Goal: Browse casually

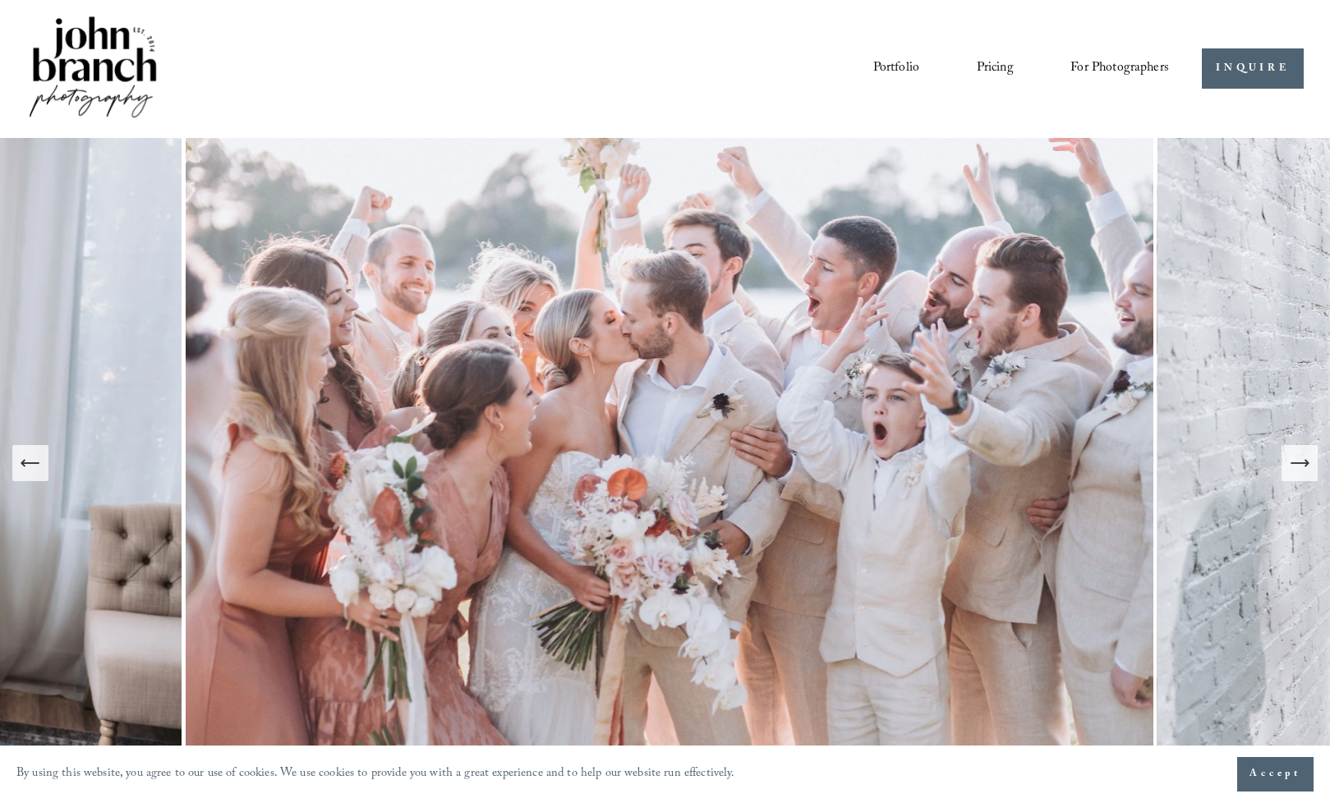
click at [903, 69] on link "Portfolio" at bounding box center [896, 69] width 46 height 28
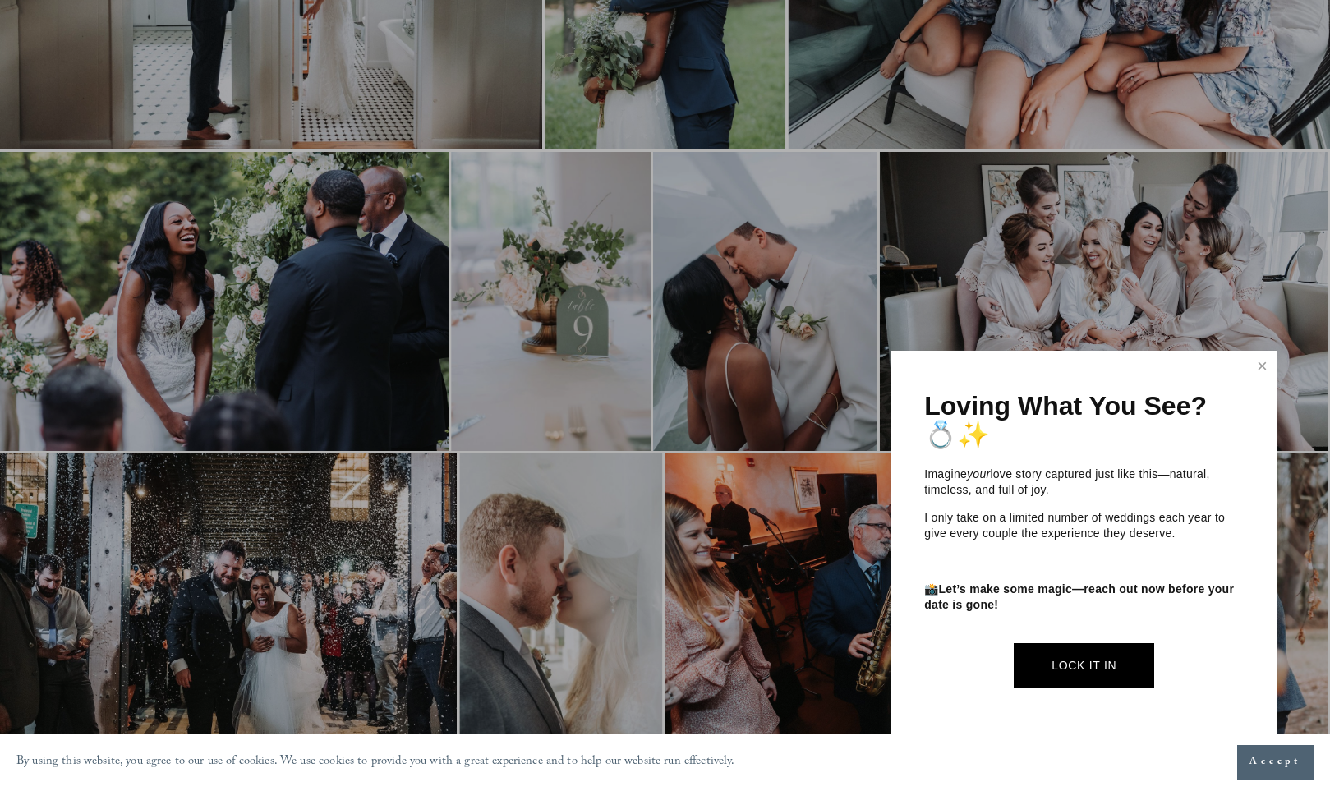
scroll to position [1078, 0]
click at [1257, 369] on link "Close" at bounding box center [1262, 366] width 25 height 26
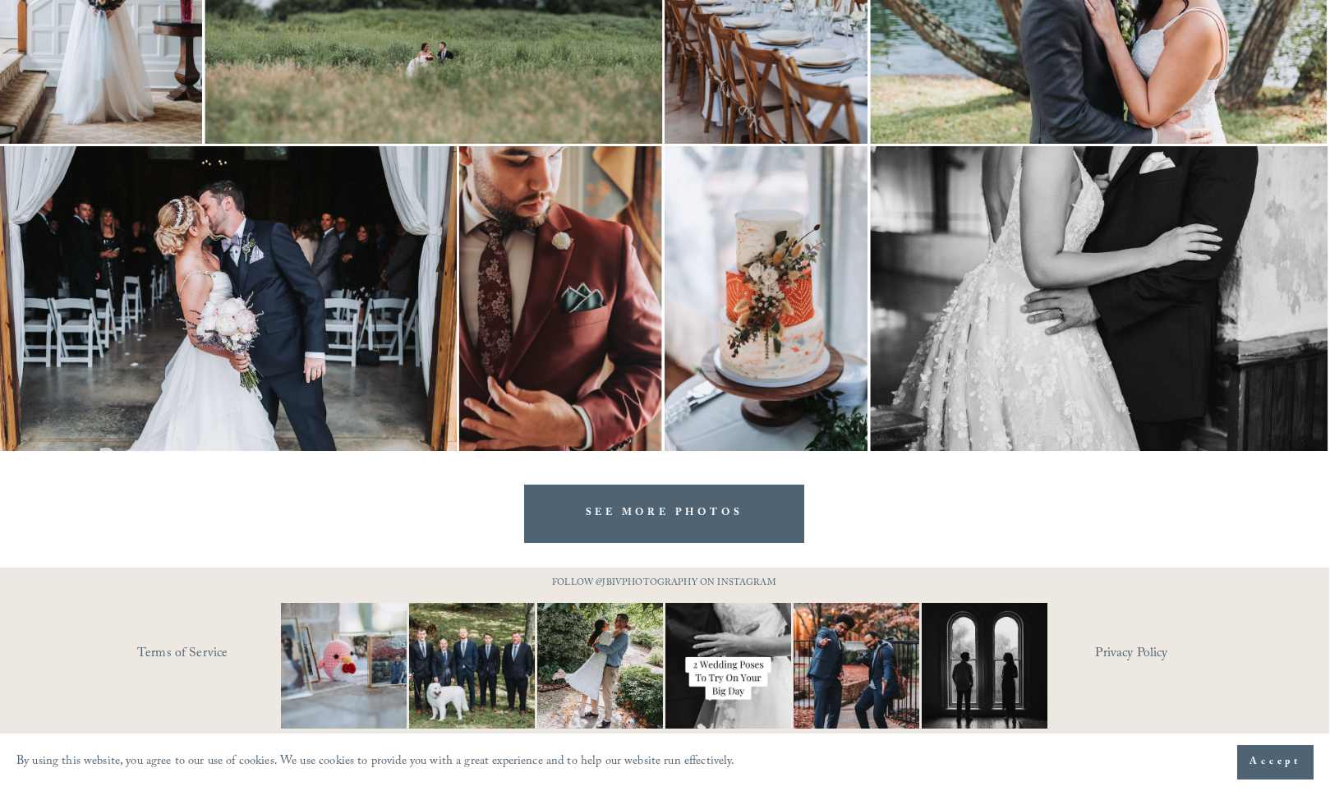
scroll to position [5080, 1]
click at [736, 512] on link "SEE MORE PHOTOS" at bounding box center [664, 514] width 281 height 58
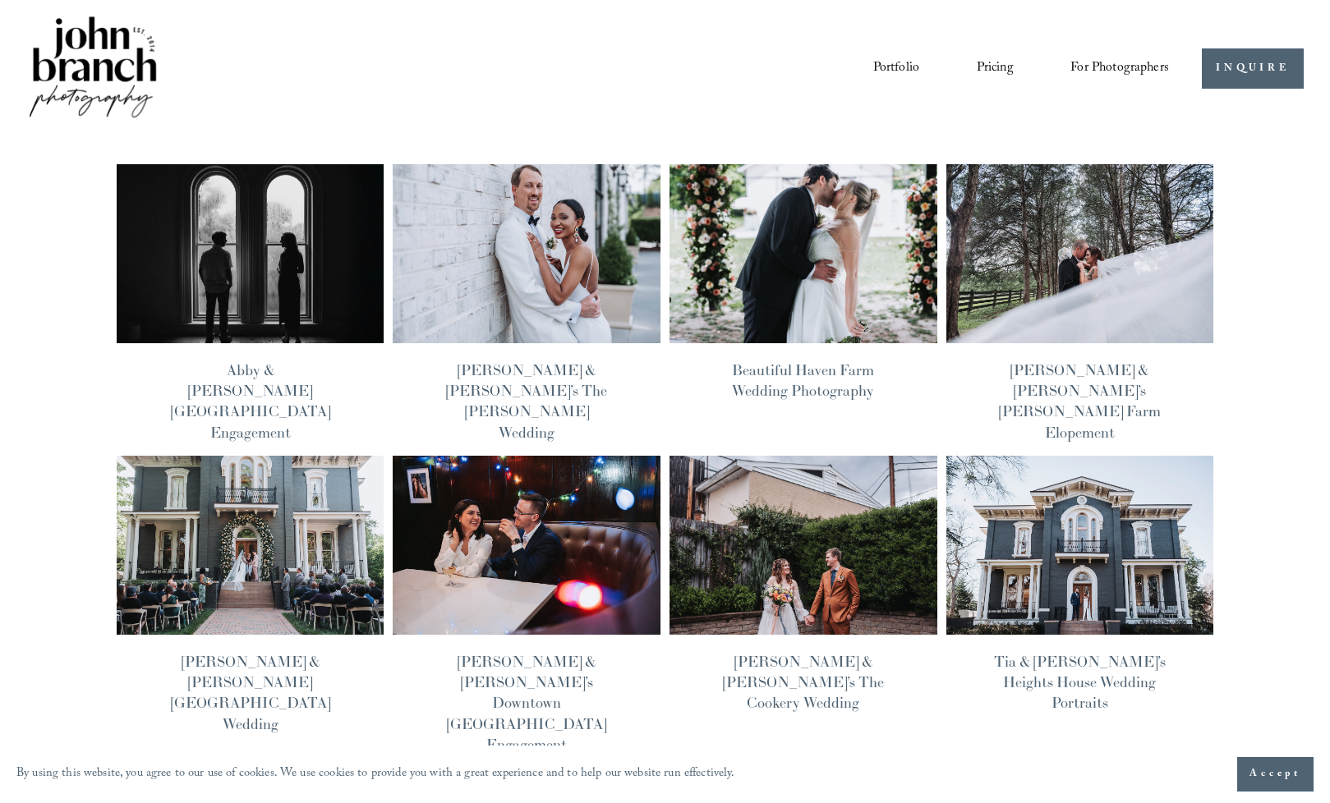
click at [294, 250] on img at bounding box center [250, 253] width 270 height 181
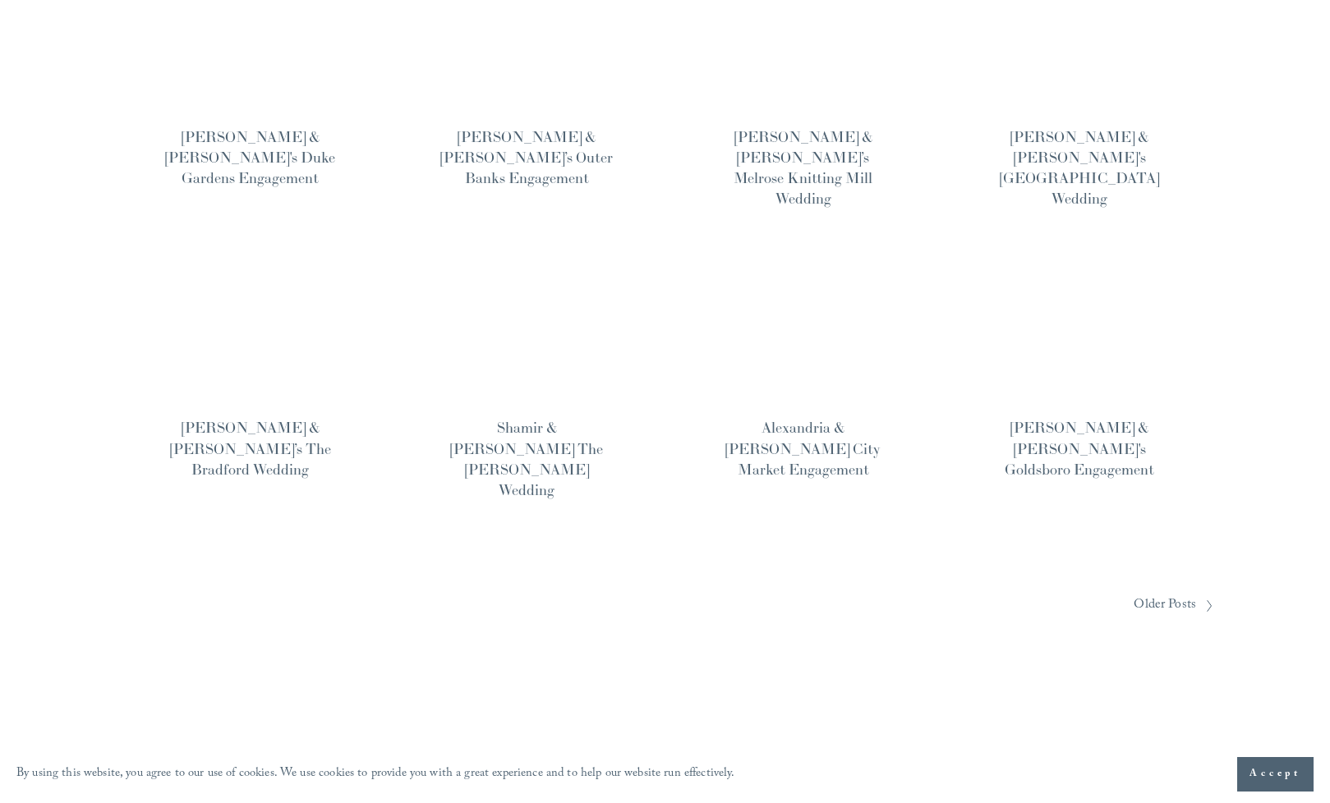
scroll to position [1107, 0]
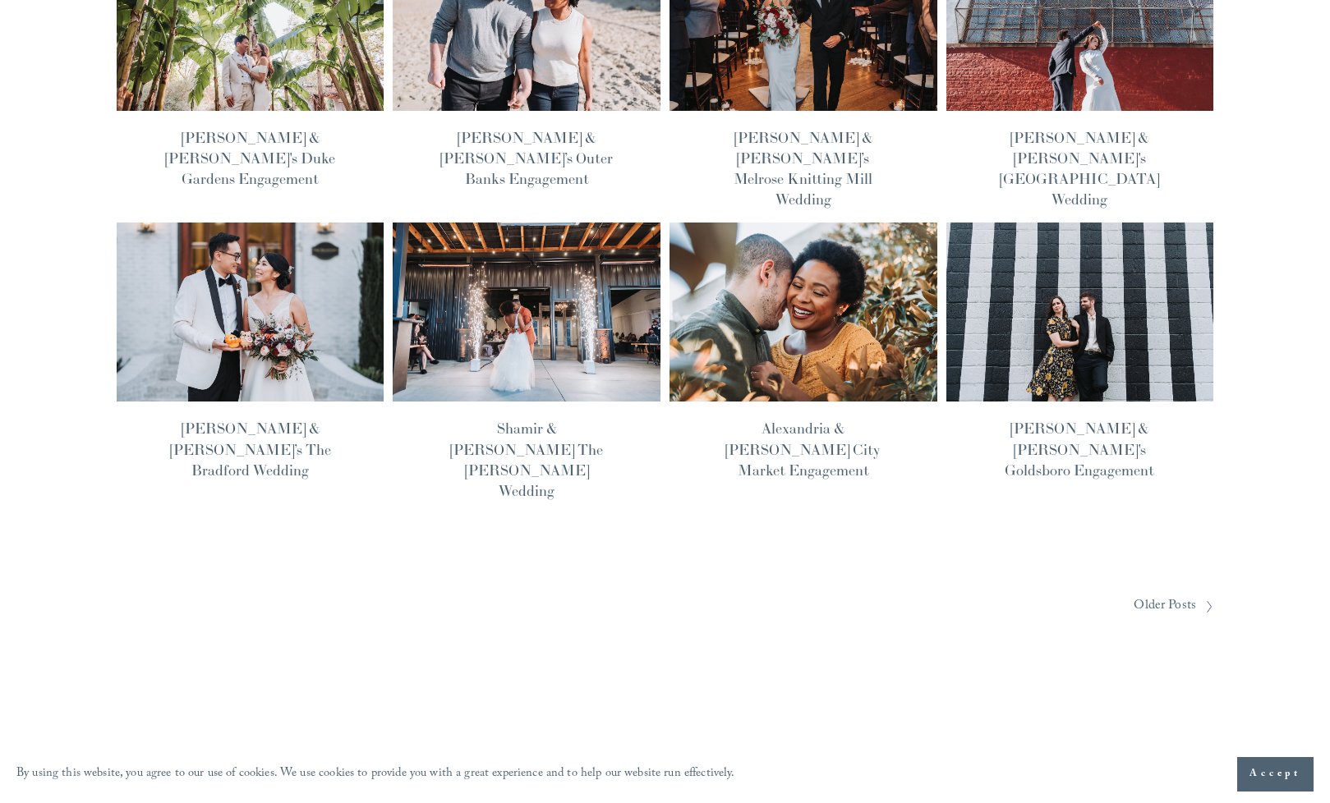
click at [320, 222] on img at bounding box center [250, 312] width 270 height 181
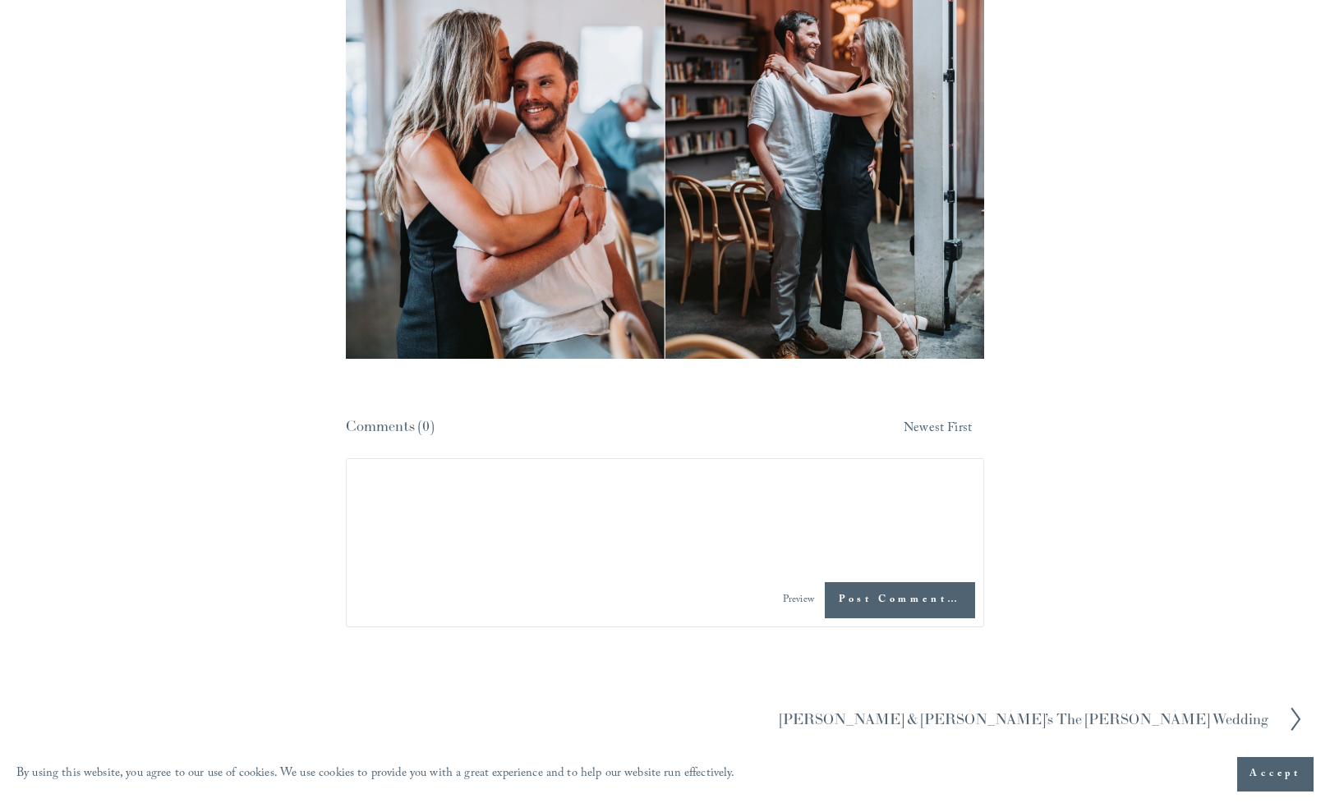
scroll to position [8946, 0]
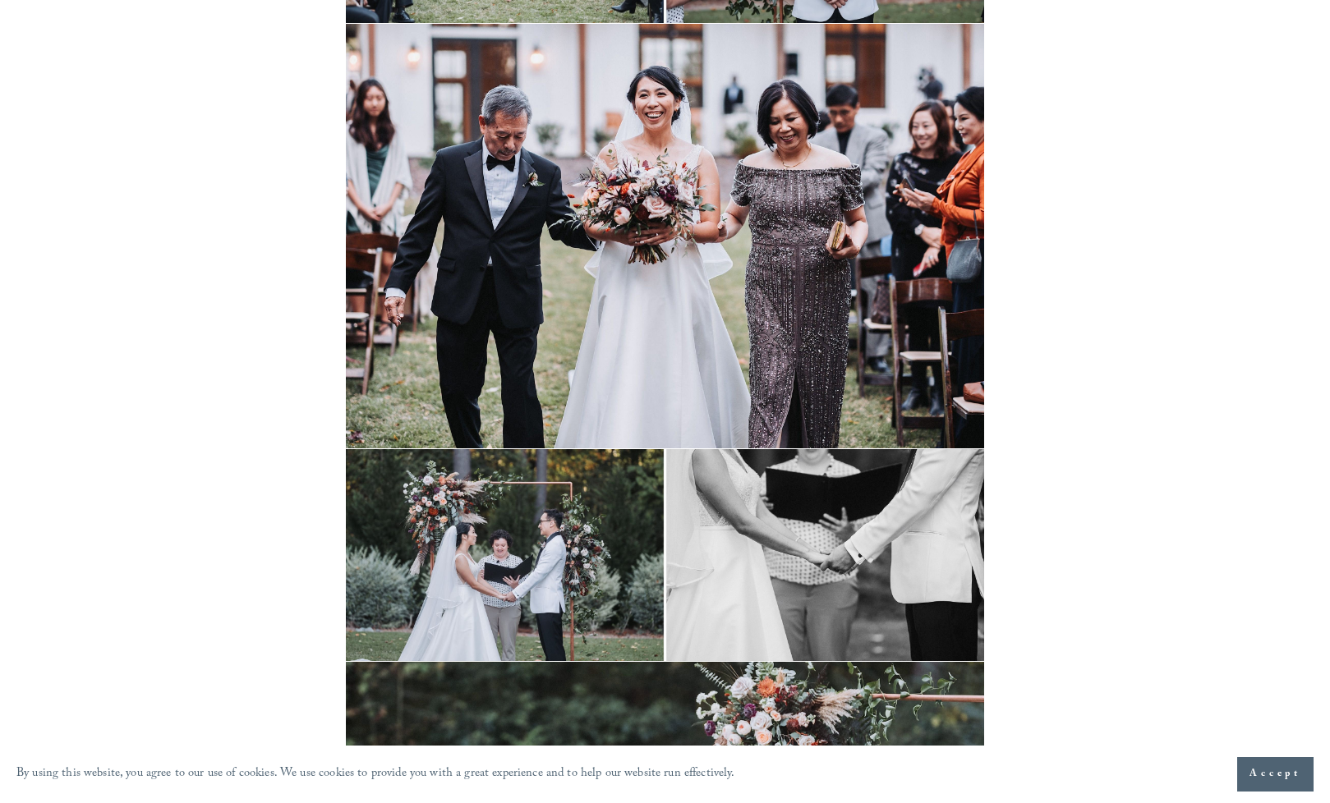
scroll to position [12349, 0]
